Goal: Information Seeking & Learning: Learn about a topic

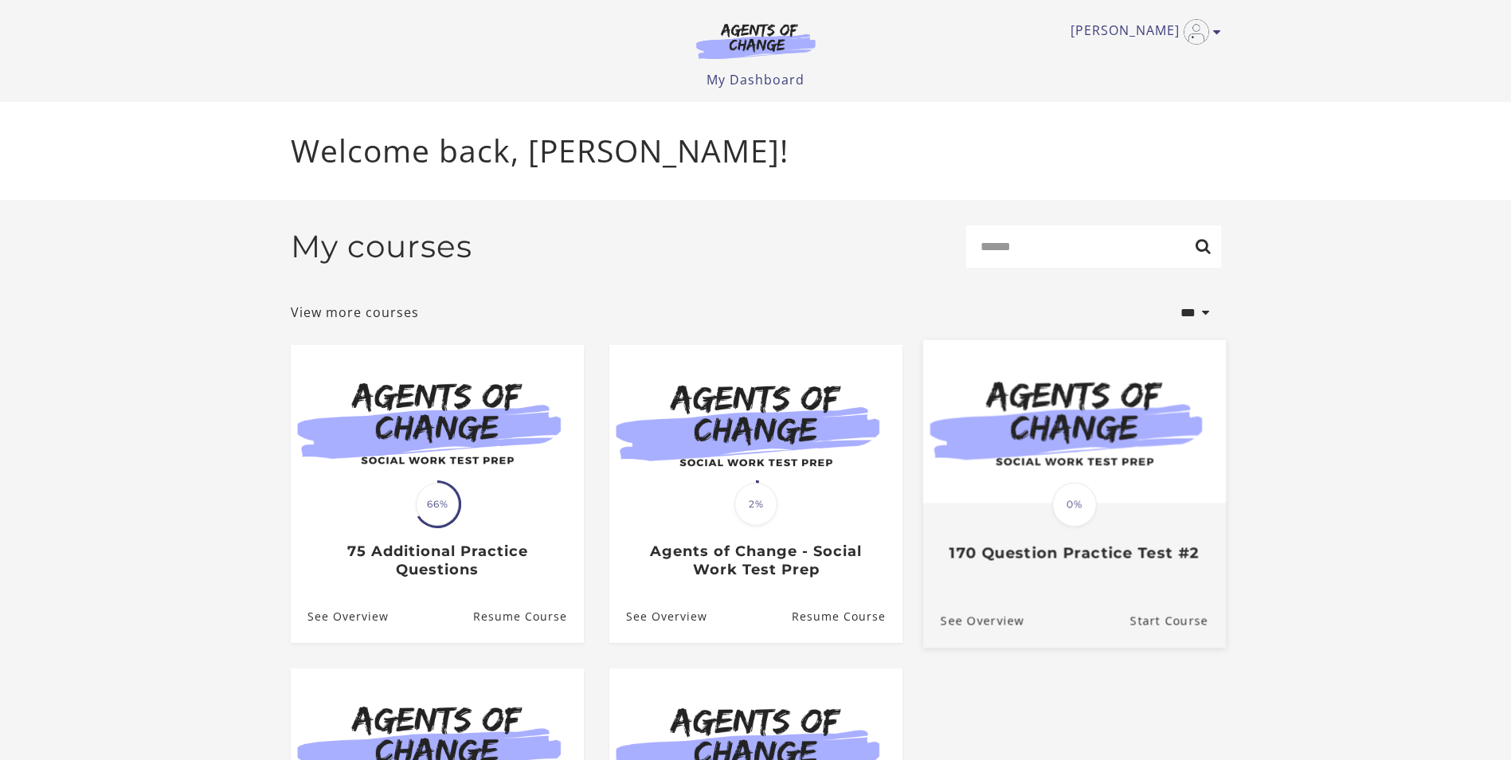
click at [1113, 594] on div "Translation missing: en.liquid.partials.dashboard_course_card.progress_descript…" at bounding box center [1073, 492] width 303 height 307
click at [1172, 629] on link "Start Course" at bounding box center [1177, 620] width 96 height 53
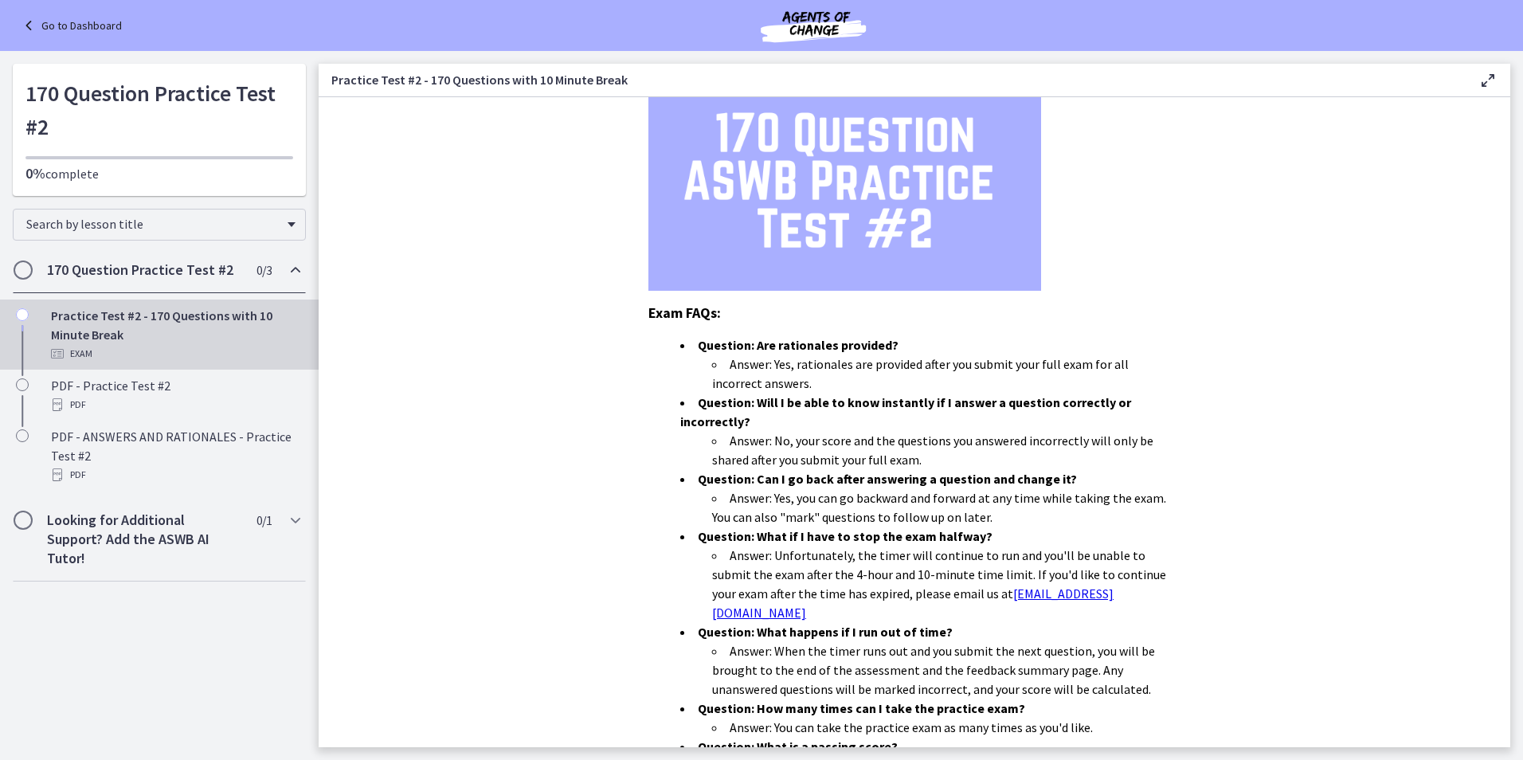
scroll to position [202, 0]
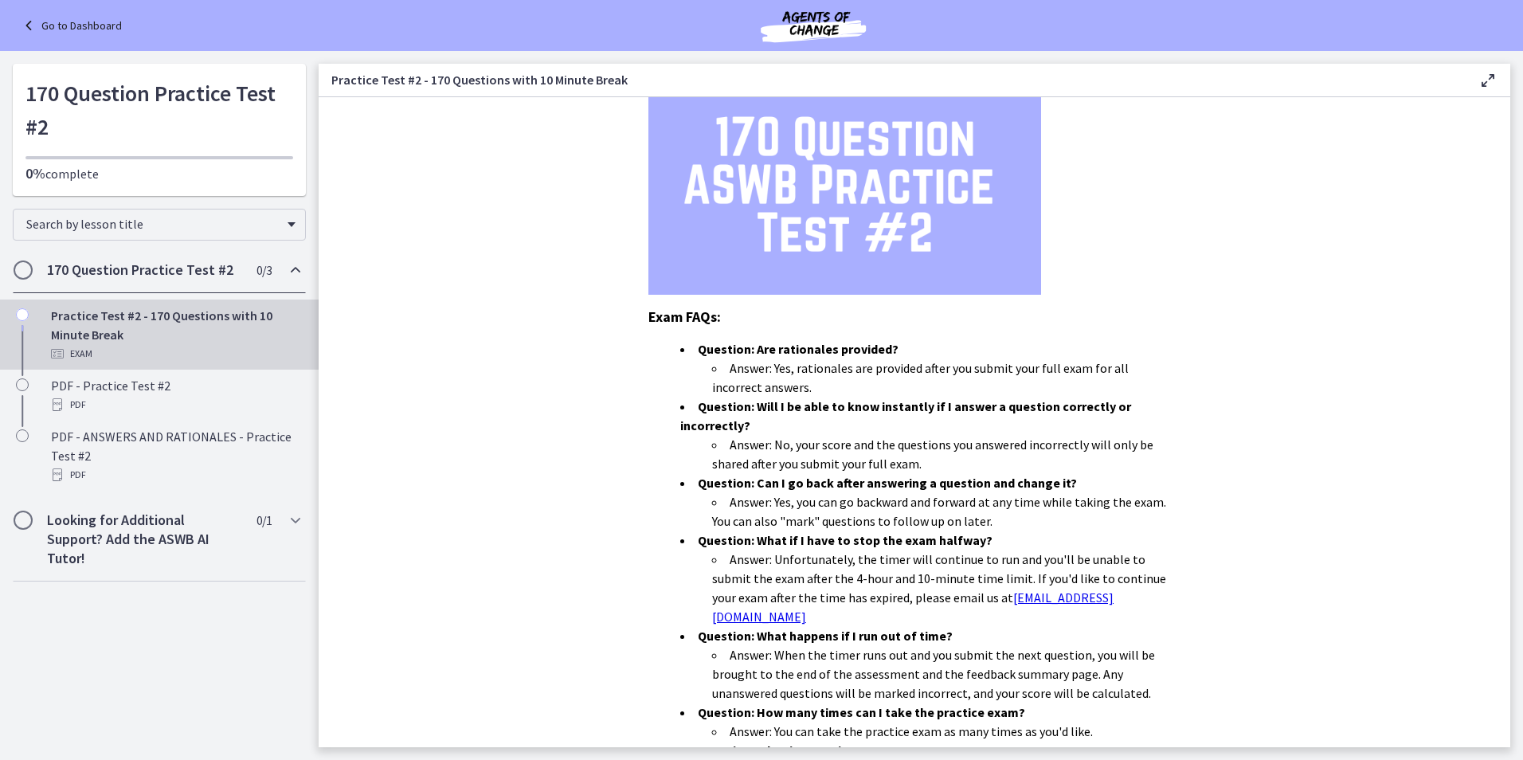
click at [54, 16] on link "Go to Dashboard" at bounding box center [70, 25] width 103 height 19
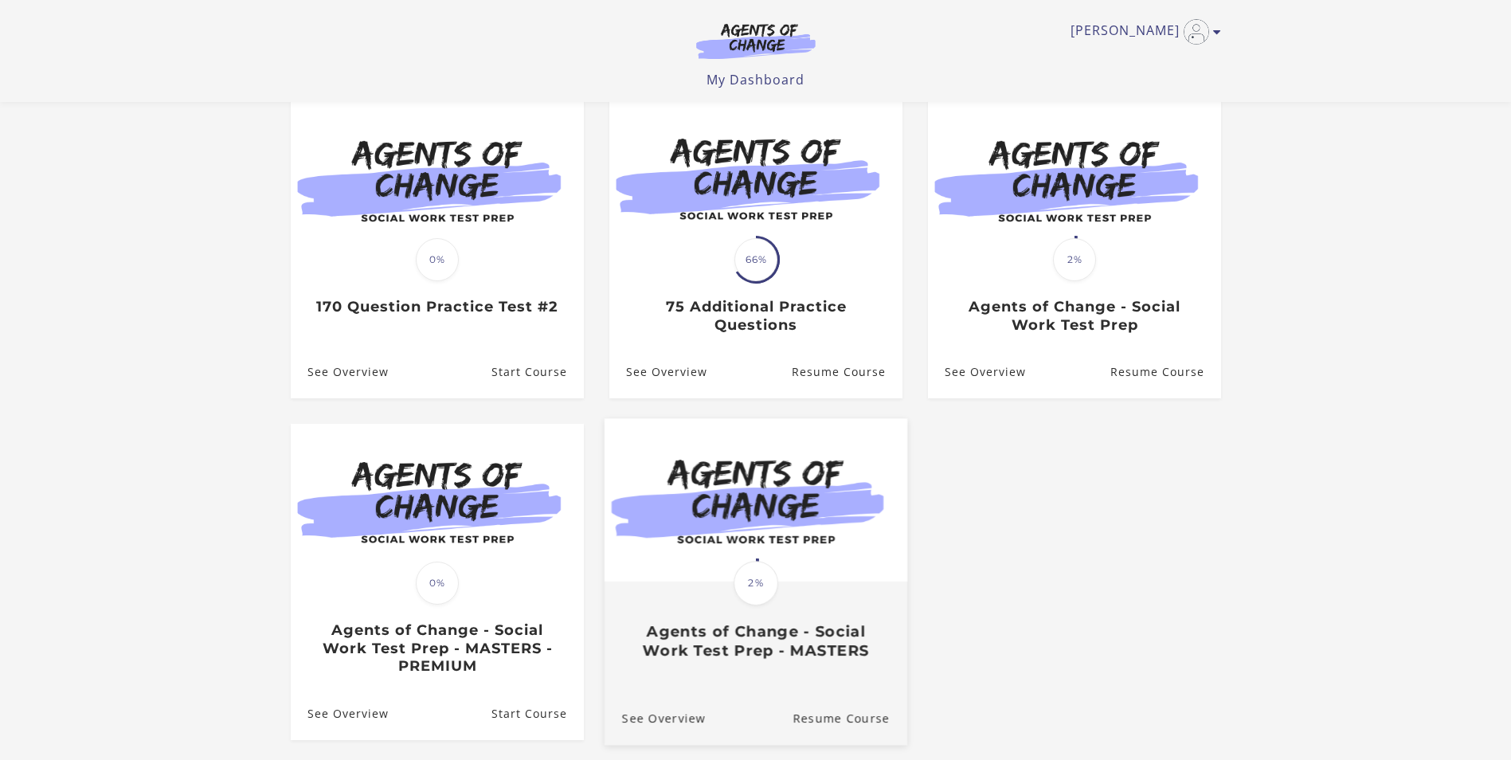
scroll to position [159, 0]
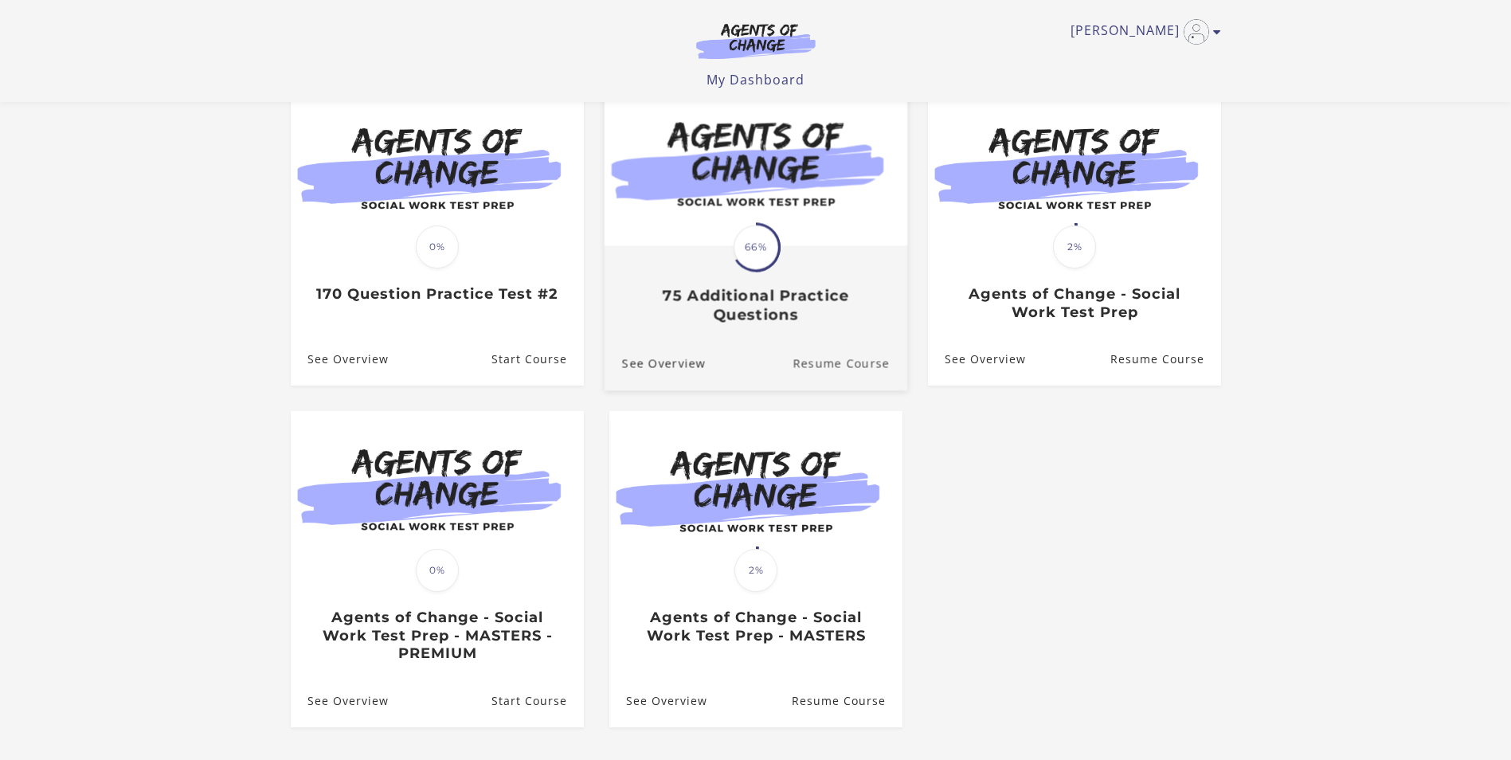
click at [840, 369] on link "Resume Course" at bounding box center [850, 363] width 115 height 53
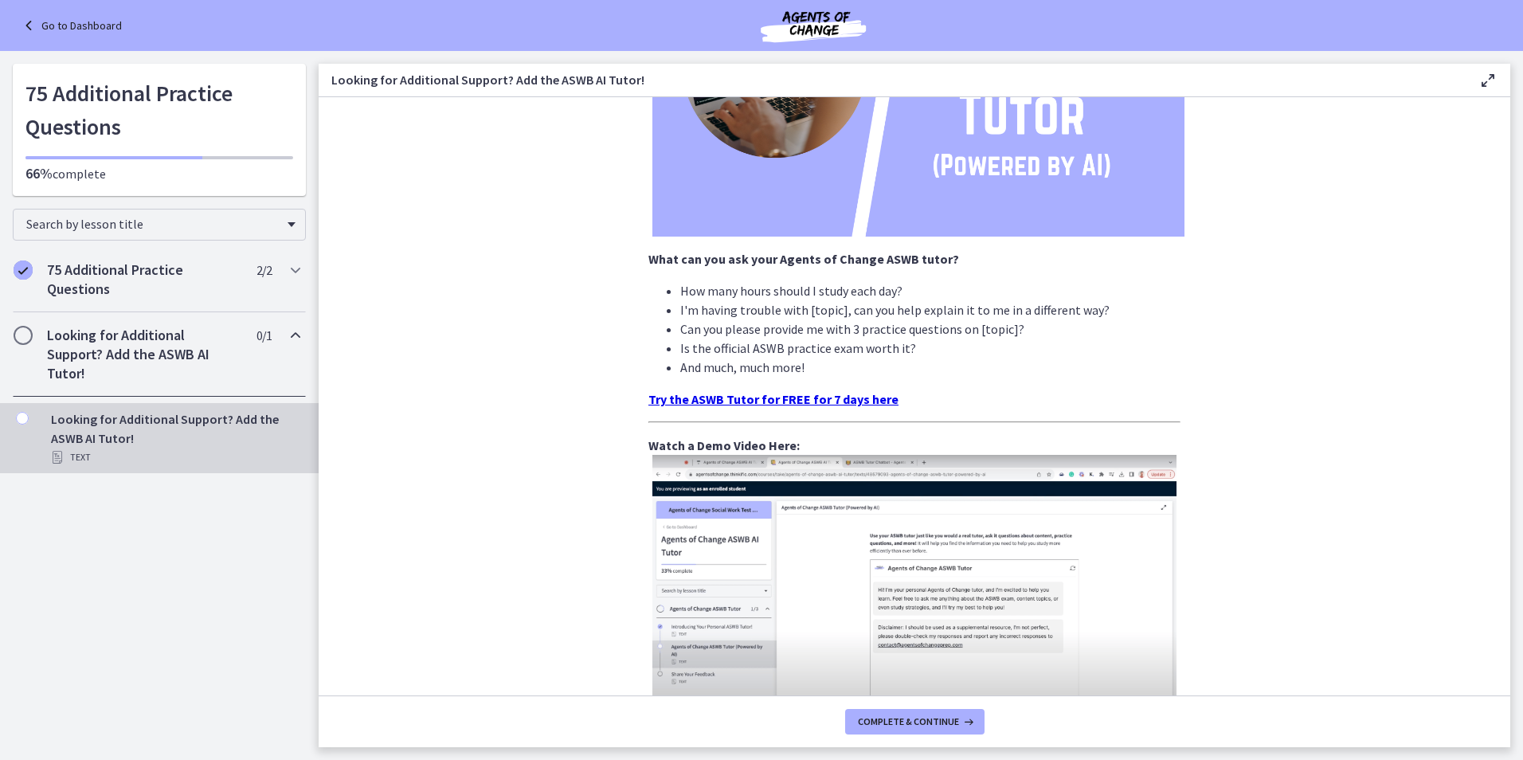
scroll to position [398, 0]
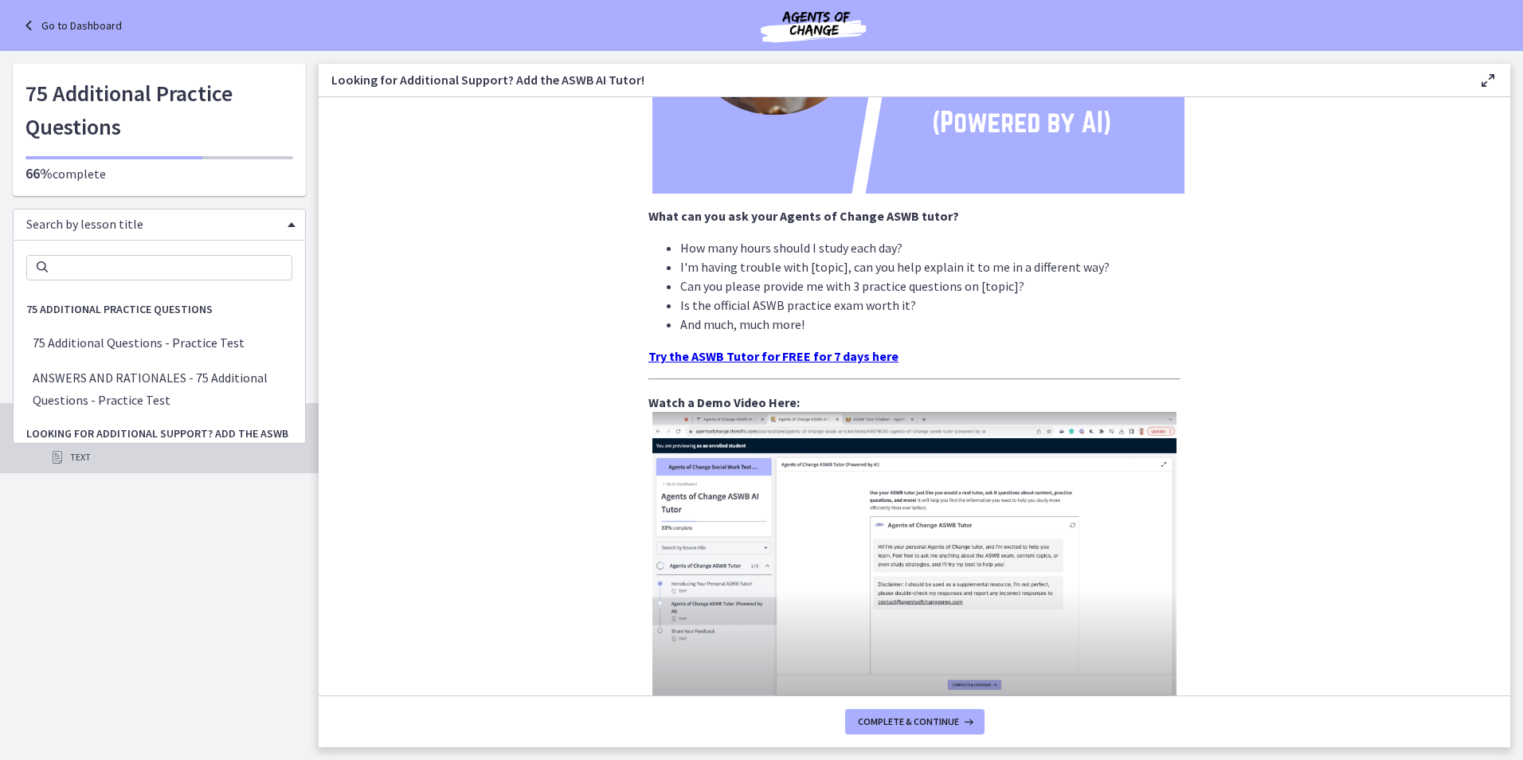
click at [289, 226] on span "Chapters" at bounding box center [292, 224] width 8 height 5
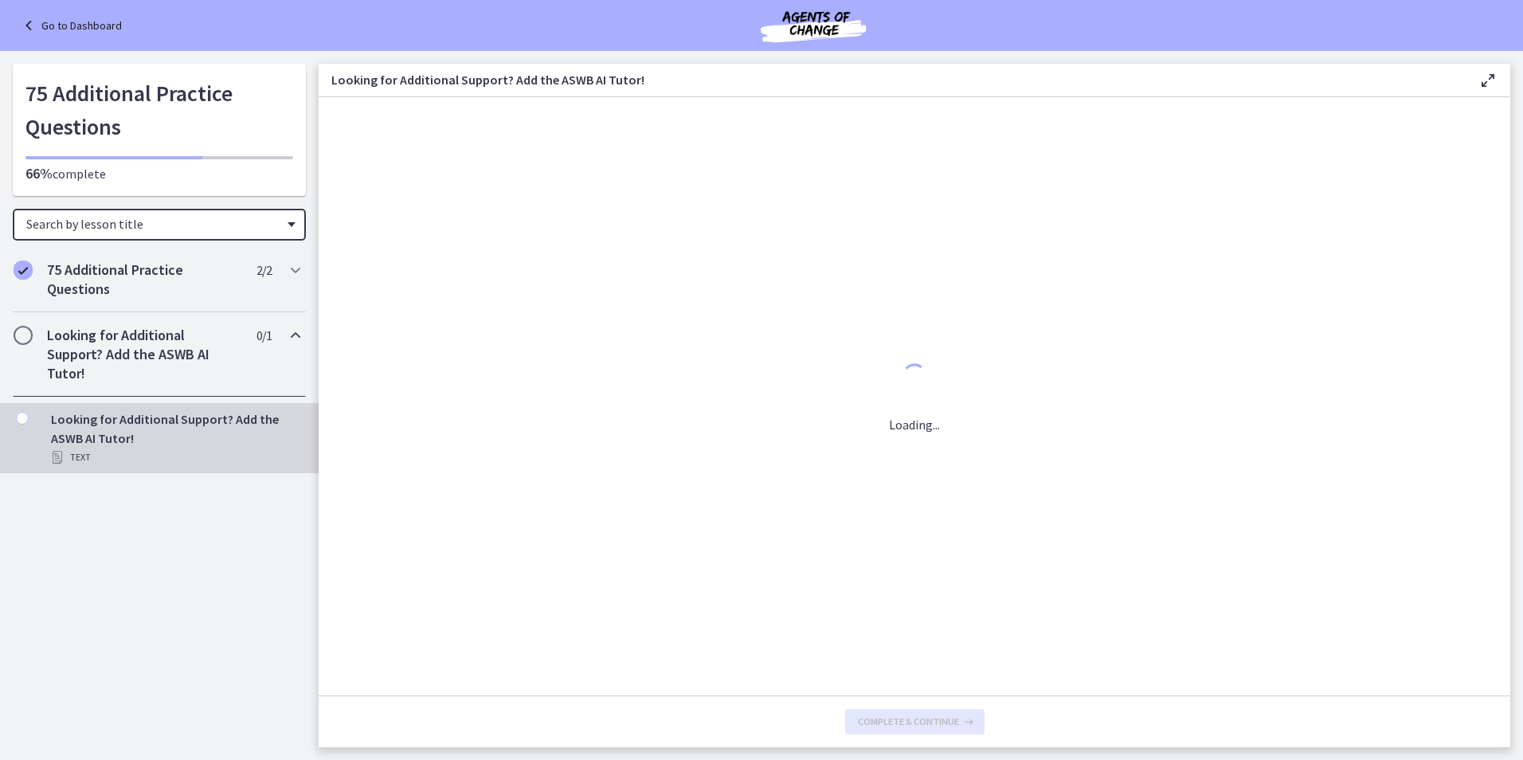
scroll to position [0, 0]
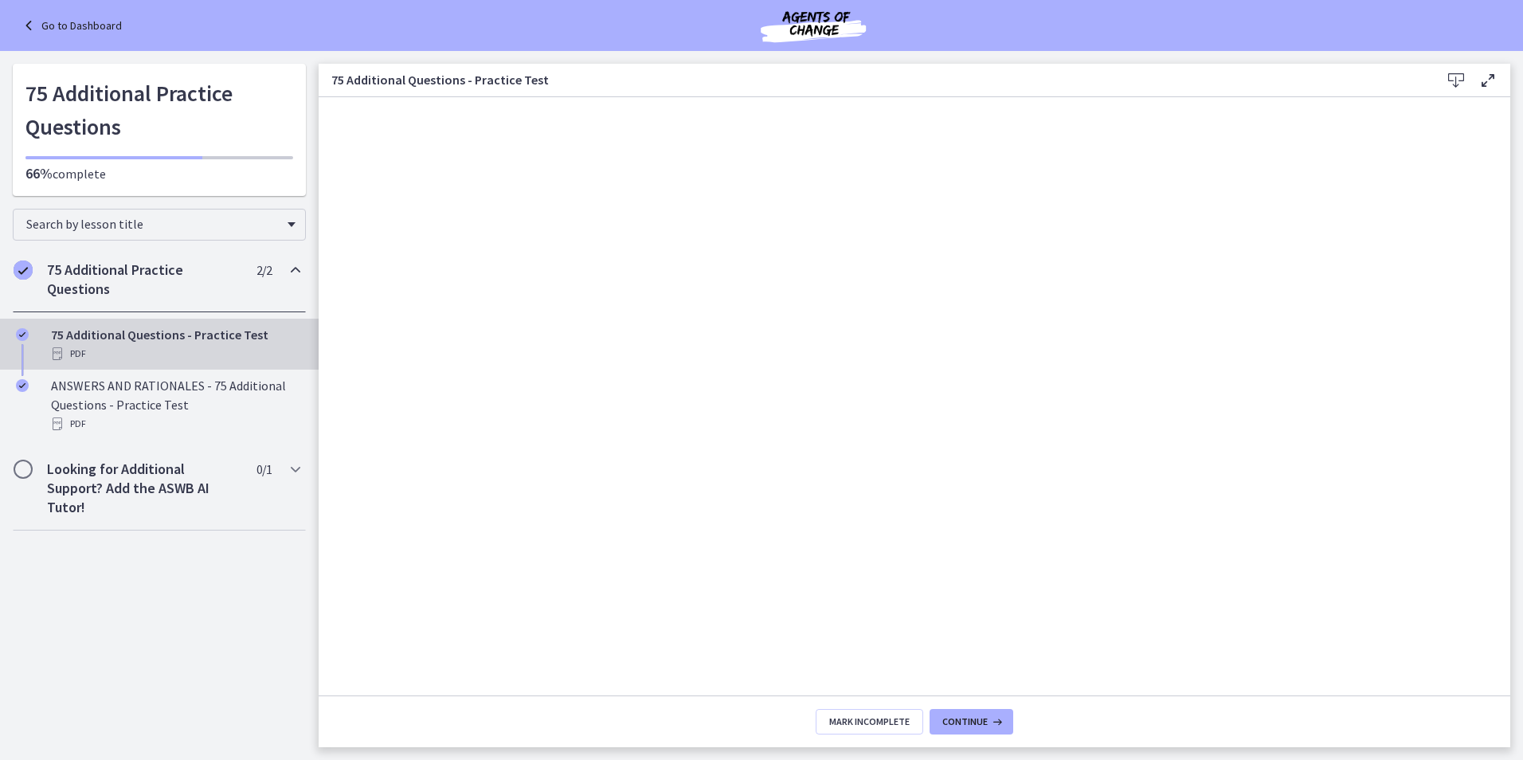
click at [1456, 76] on icon at bounding box center [1455, 80] width 19 height 19
click at [66, 24] on link "Go to Dashboard" at bounding box center [70, 25] width 103 height 19
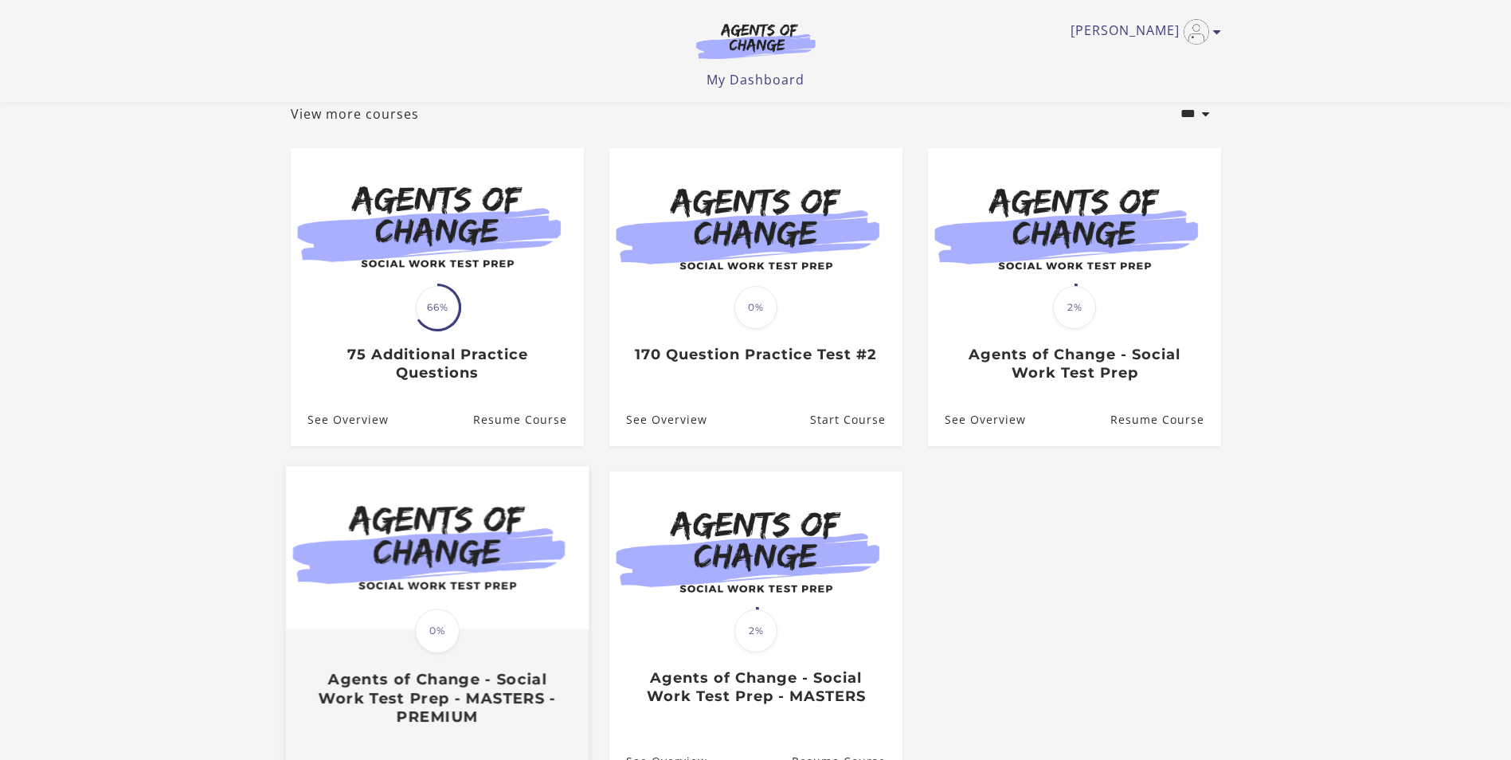
scroll to position [58, 0]
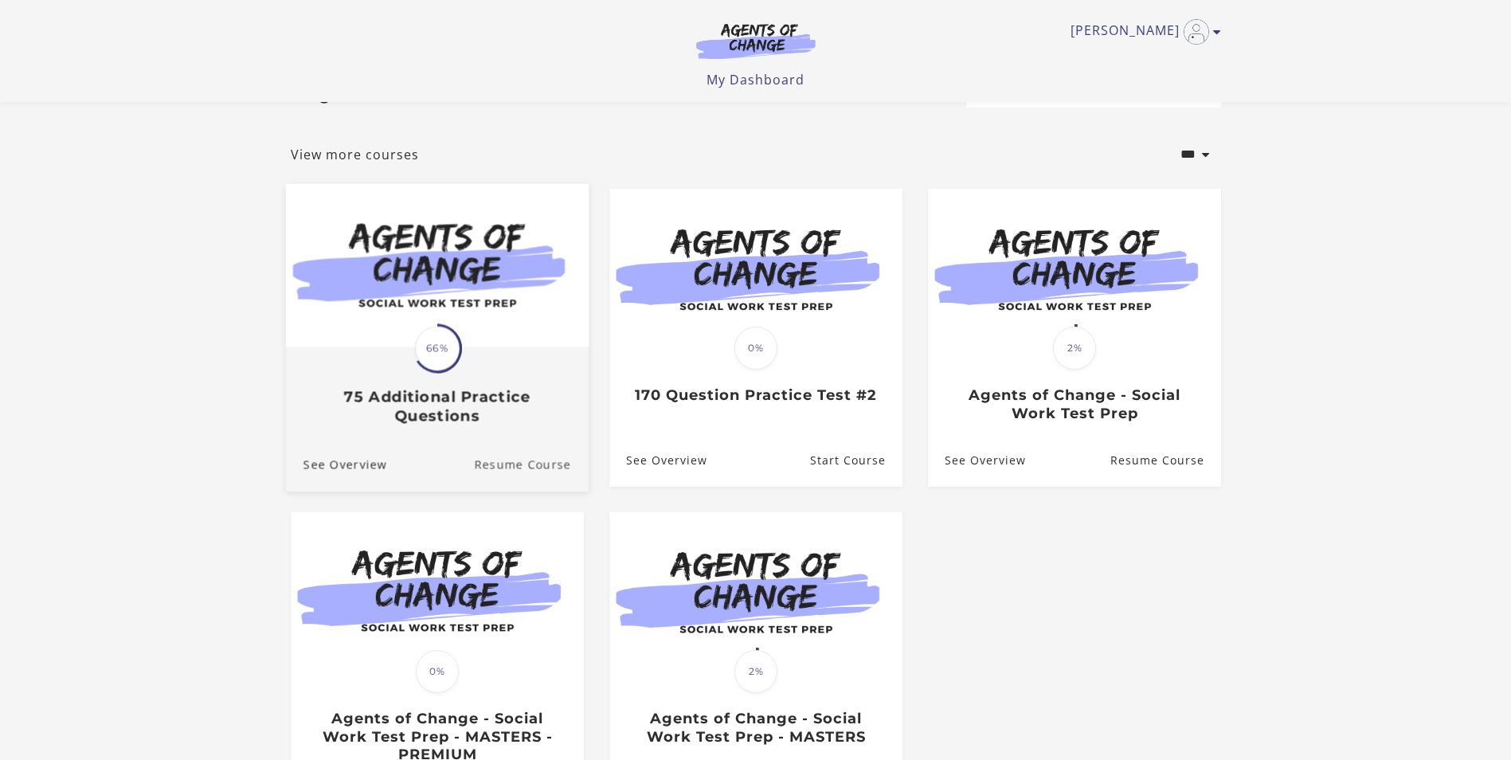
click at [514, 470] on link "Resume Course" at bounding box center [531, 464] width 115 height 53
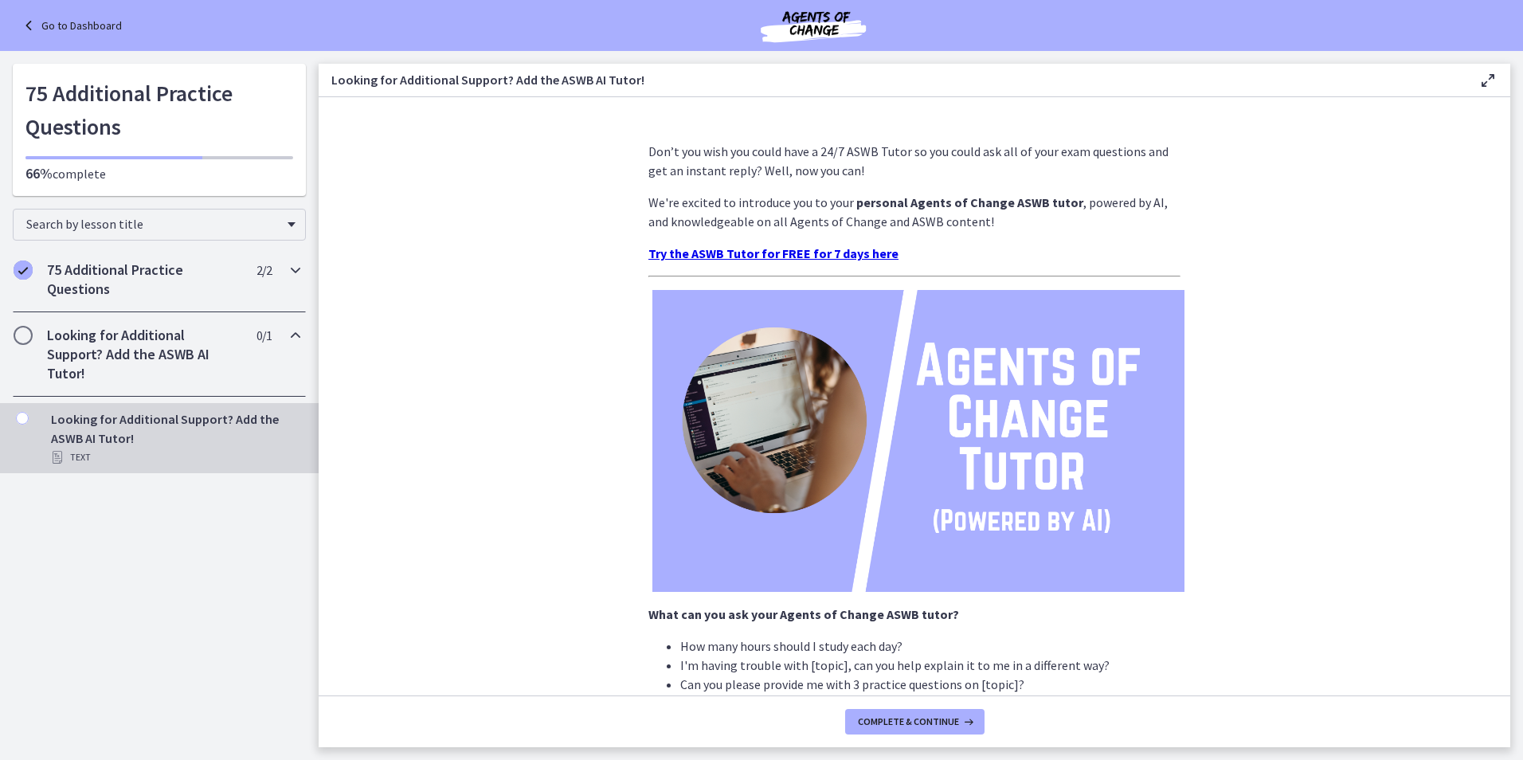
click at [297, 275] on icon "Chapters" at bounding box center [295, 269] width 19 height 19
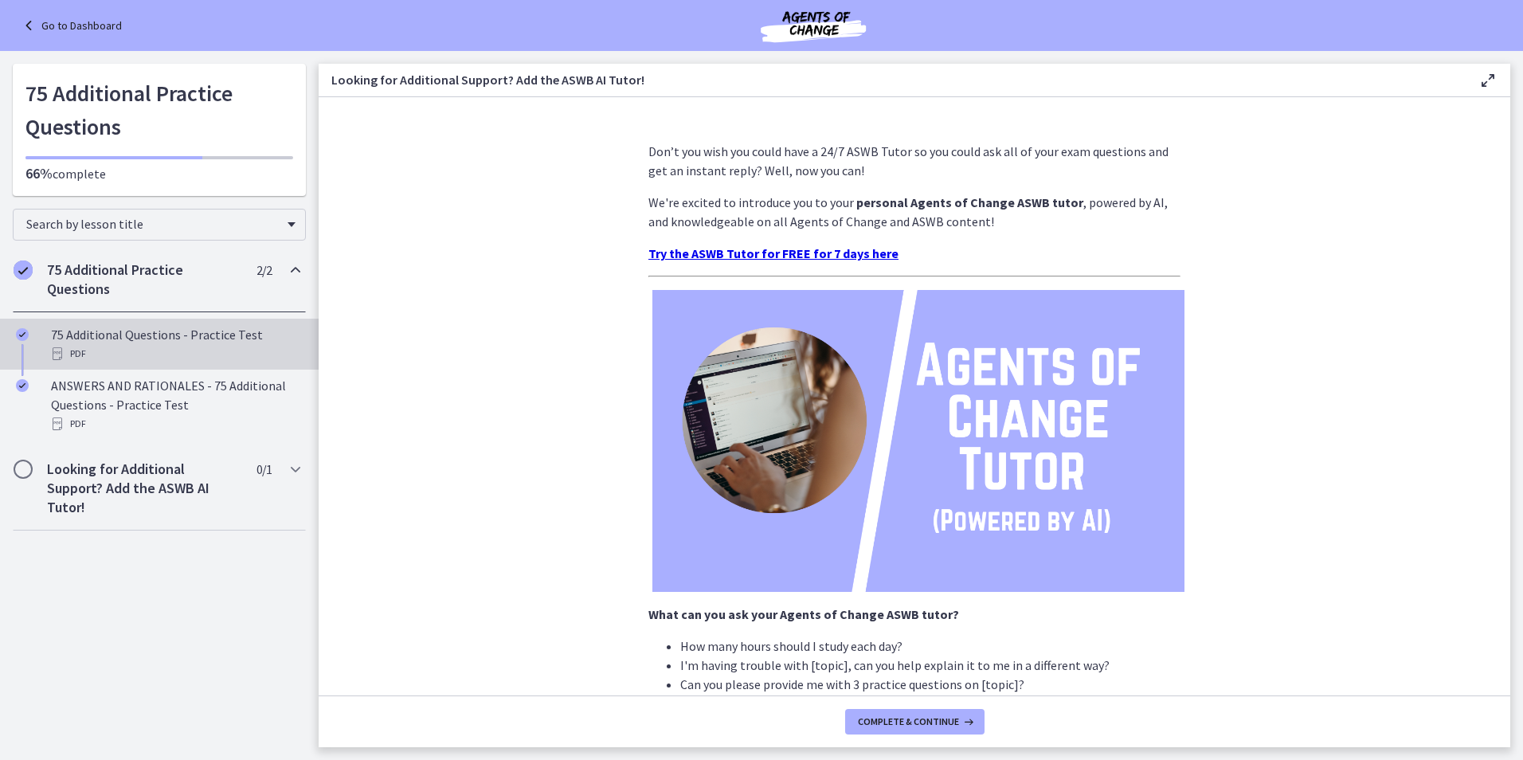
click at [217, 342] on div "75 Additional Questions - Practice Test PDF" at bounding box center [175, 344] width 249 height 38
